Goal: Task Accomplishment & Management: Complete application form

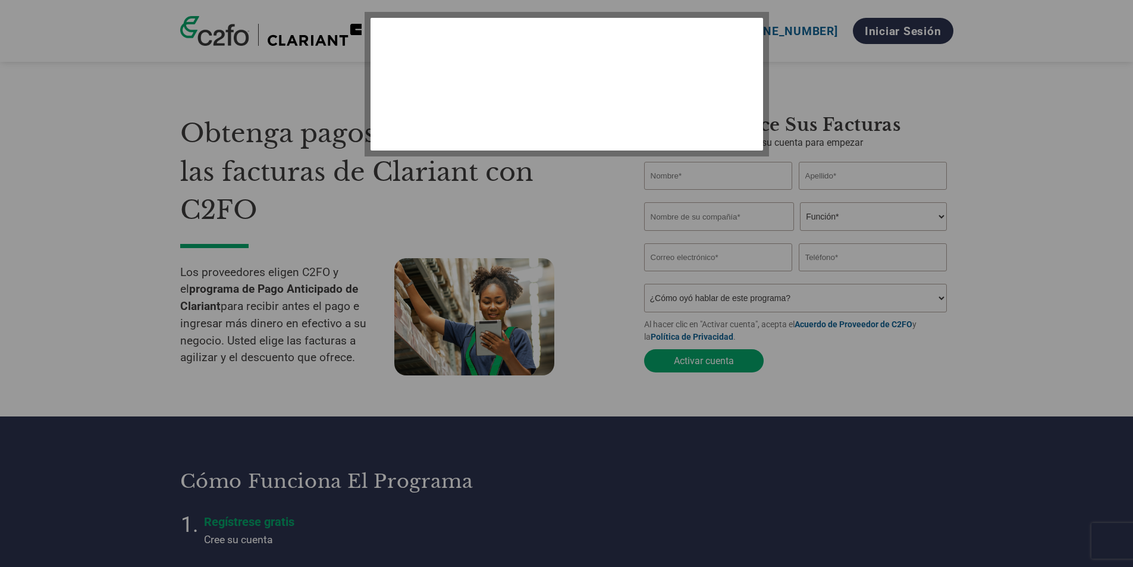
select select "es-ES"
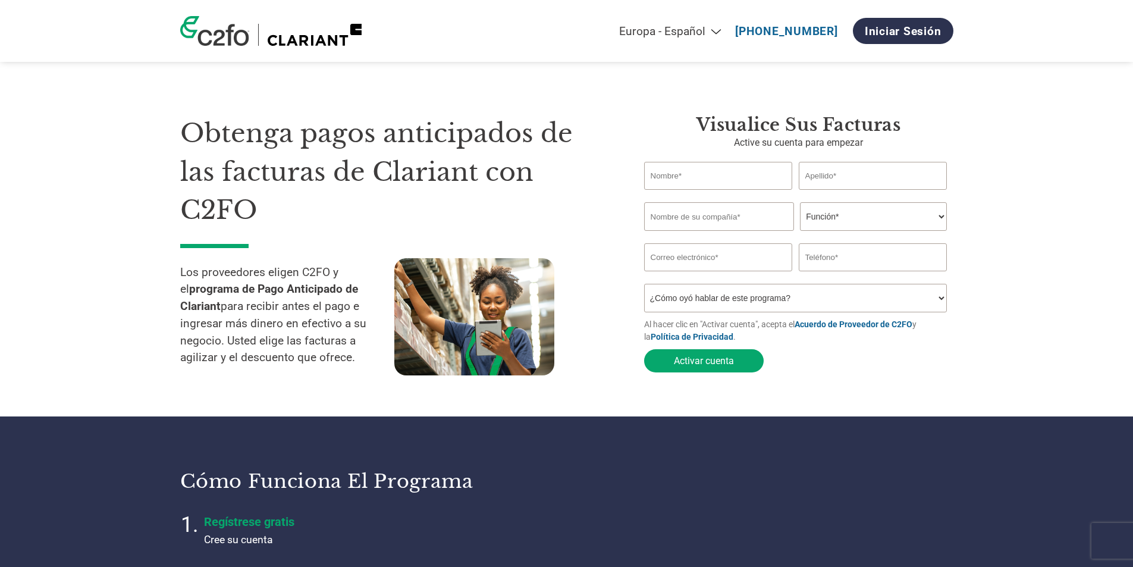
click at [703, 183] on input "text" at bounding box center [718, 176] width 149 height 28
type input "[PERSON_NAME]"
type input "Talentis Organización y Procesos SLU"
type input "654755996"
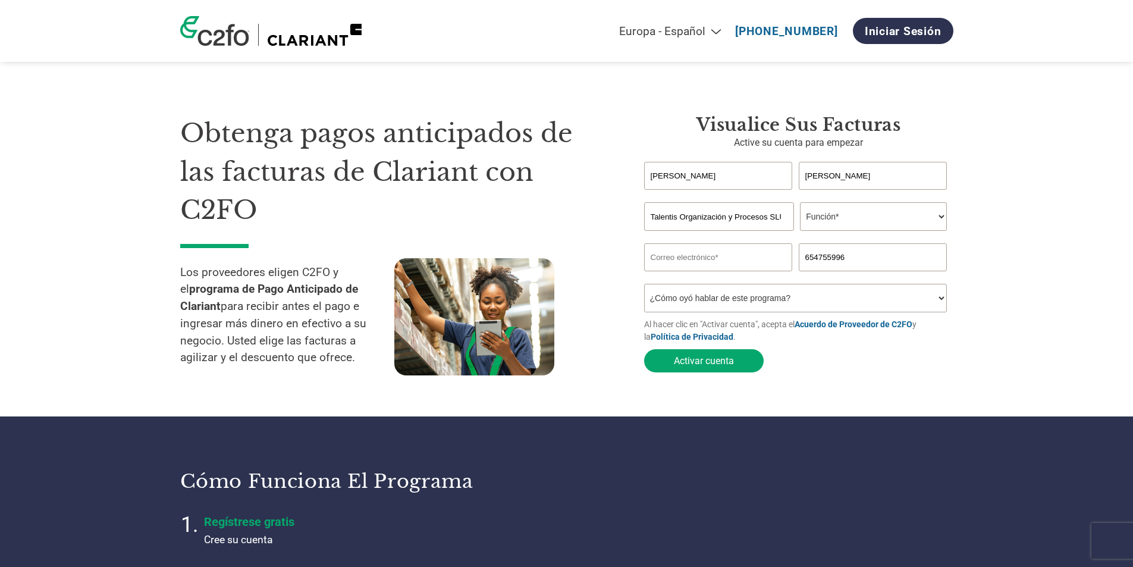
click at [808, 174] on input "[PERSON_NAME]" at bounding box center [872, 176] width 149 height 28
type input "[PERSON_NAME]"
click at [884, 224] on select "Función* Director financiero Interventor Gestor de créditos Director de finanza…" at bounding box center [873, 216] width 147 height 29
select select "OWNER_FOUNDER"
click at [800, 203] on select "Función* Director financiero Interventor Gestor de créditos Director de finanza…" at bounding box center [873, 216] width 147 height 29
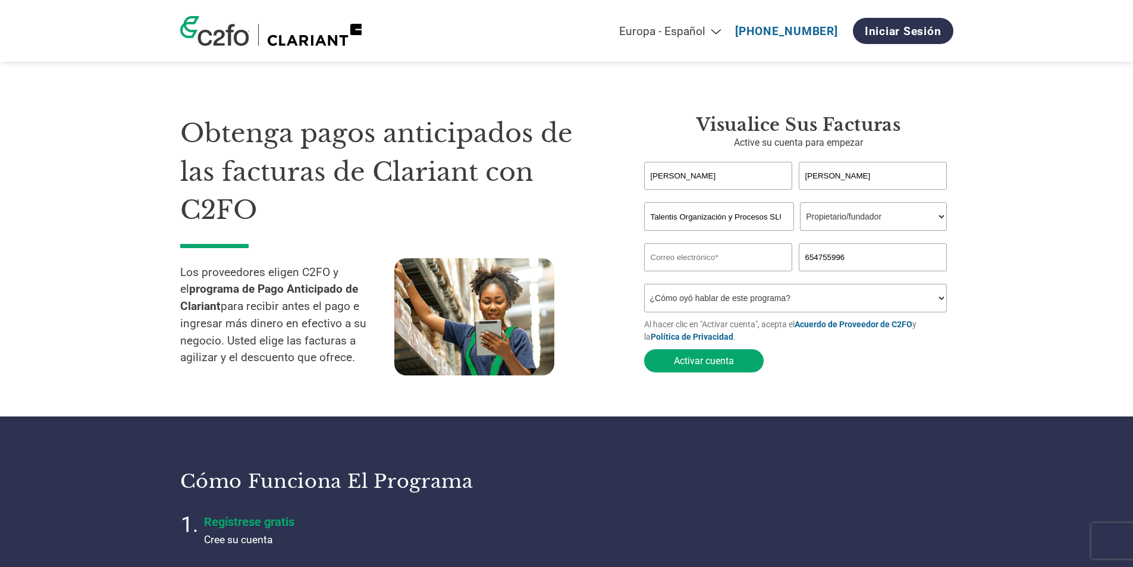
click at [732, 262] on input "email" at bounding box center [718, 257] width 149 height 28
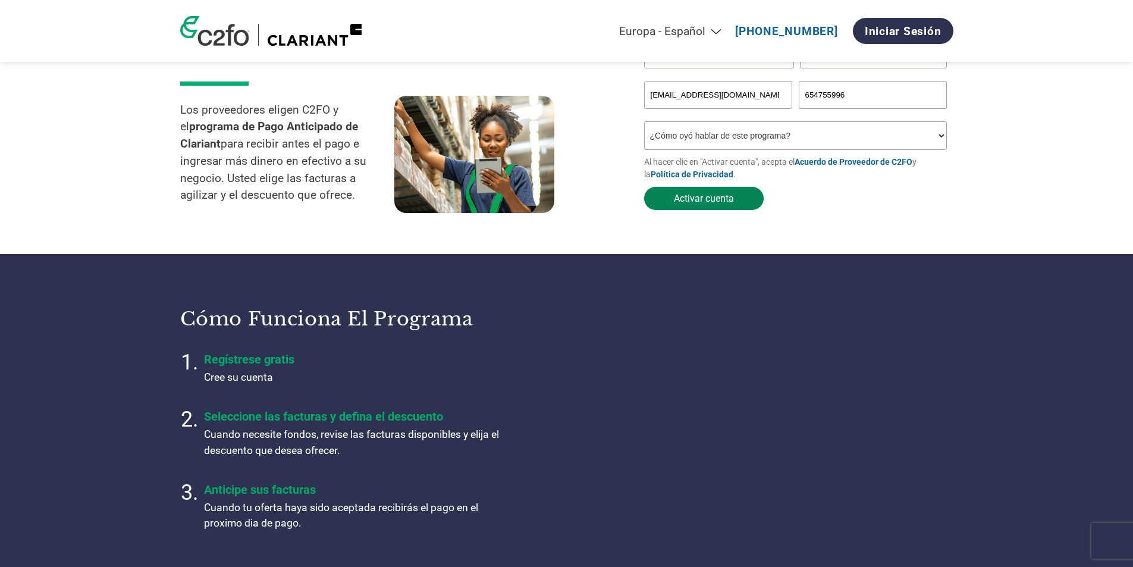
scroll to position [238, 0]
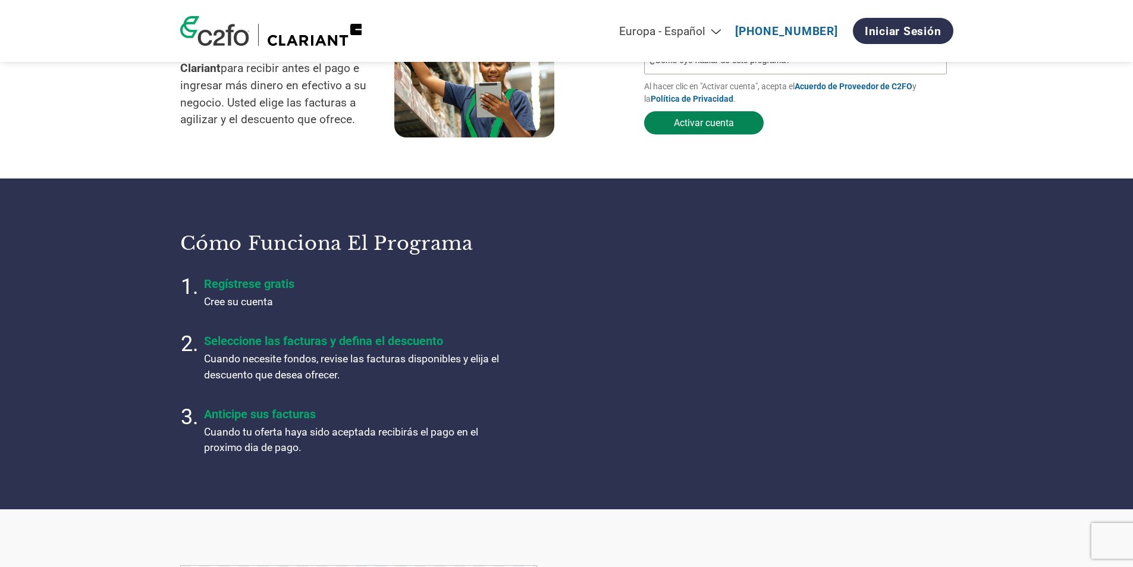
type input "[EMAIL_ADDRESS][DOMAIN_NAME]"
click at [718, 132] on button "Activar cuenta" at bounding box center [703, 122] width 119 height 23
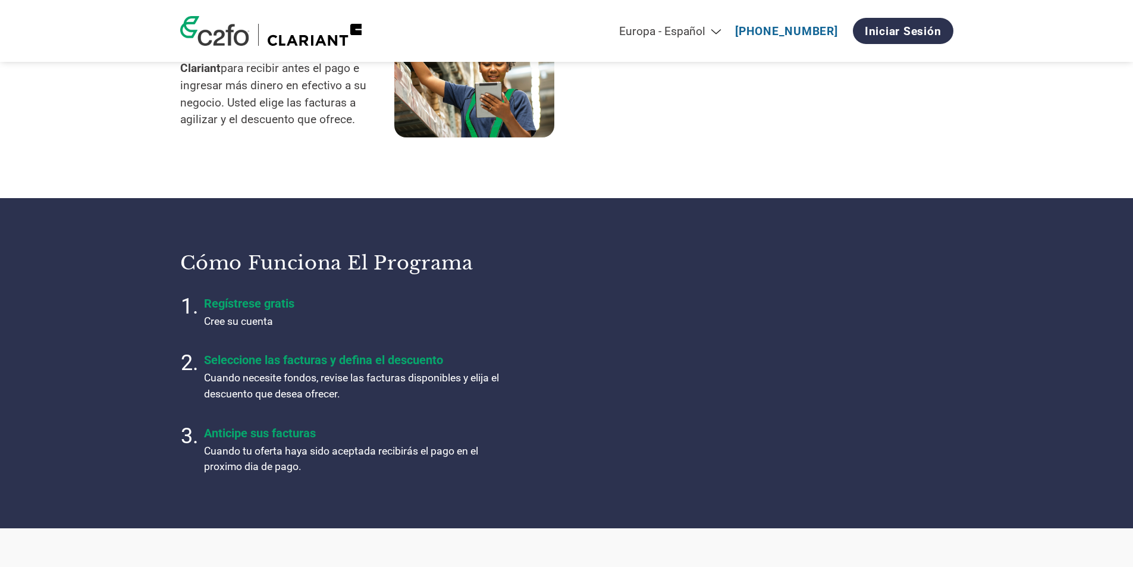
select select "es-ES"
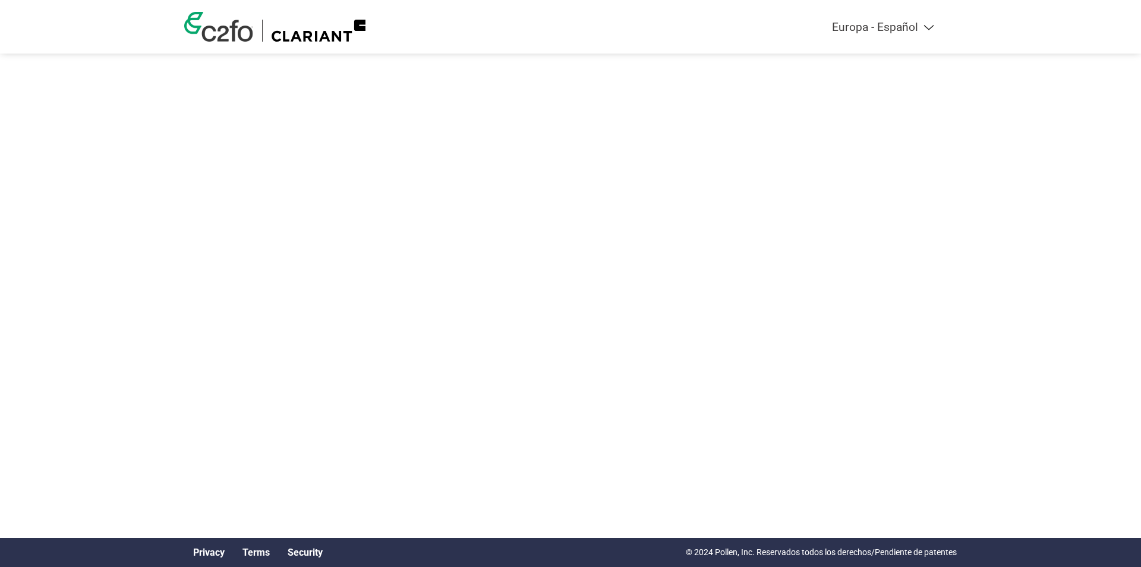
select select "es-ES"
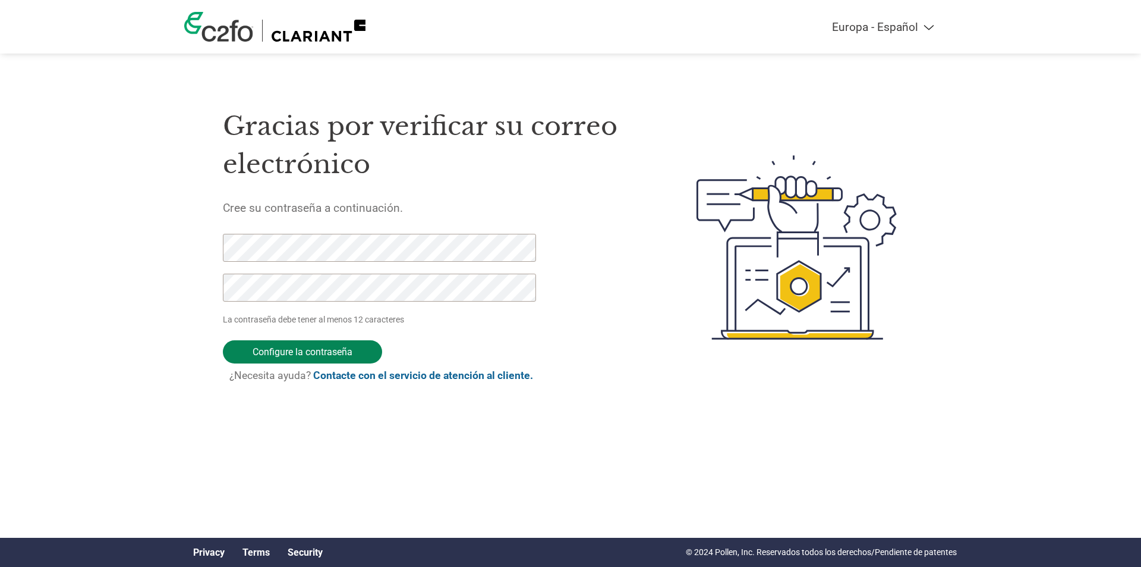
click at [314, 350] on input "Configure la contraseña" at bounding box center [302, 351] width 159 height 23
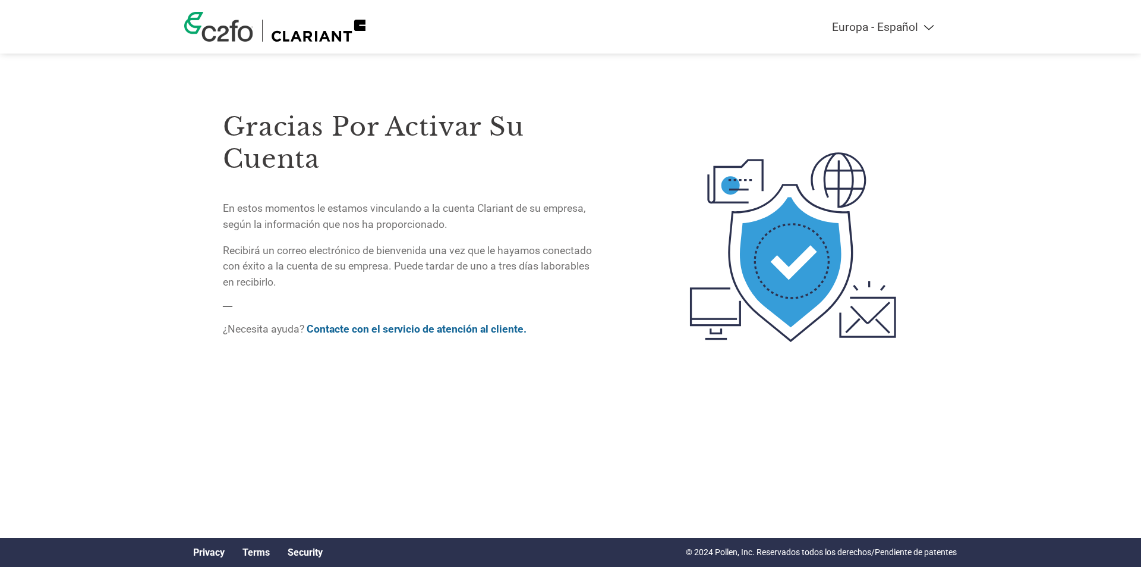
click at [309, 238] on div "Gracias por activar su cuenta En estos momentos le estamos vinculando a la cuen…" at bounding box center [411, 200] width 376 height 179
